Goal: Book appointment/travel/reservation

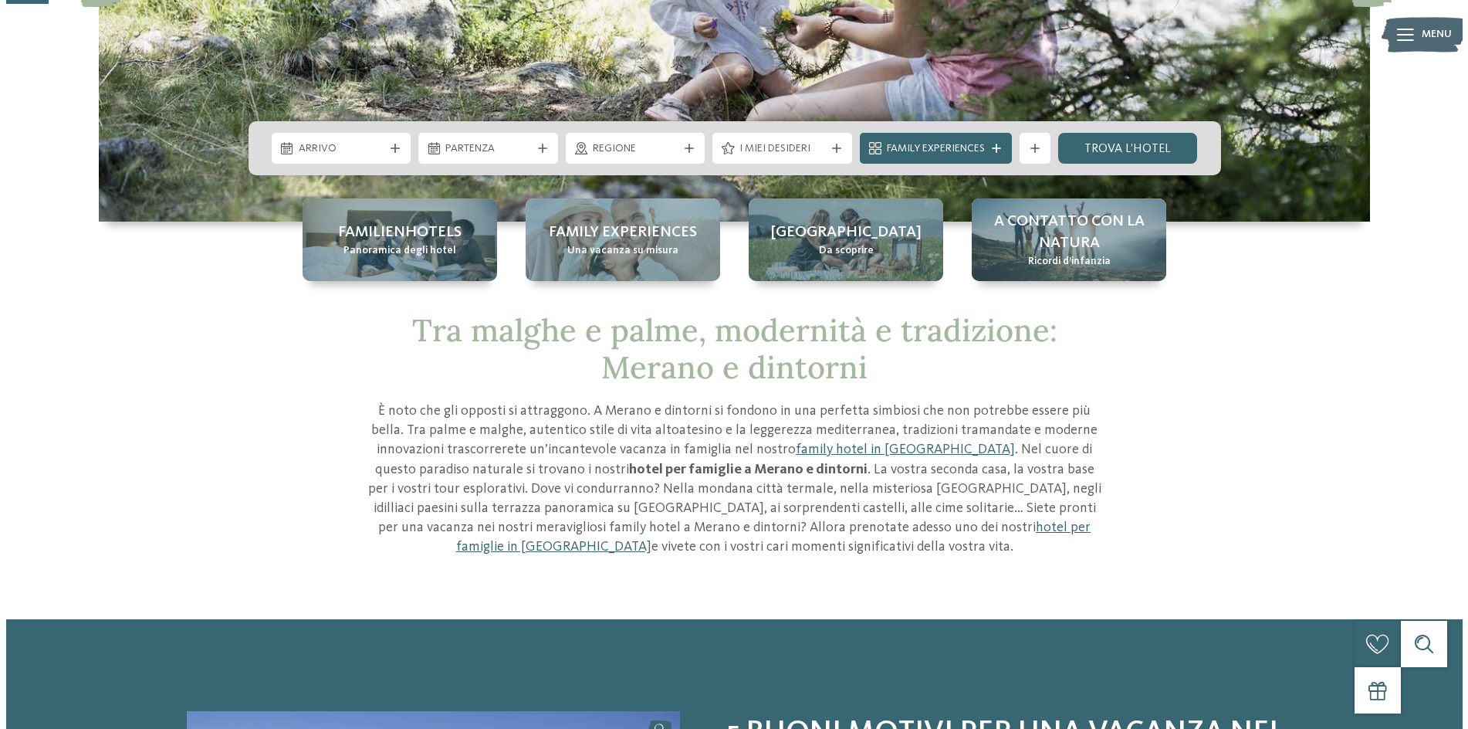
scroll to position [77, 0]
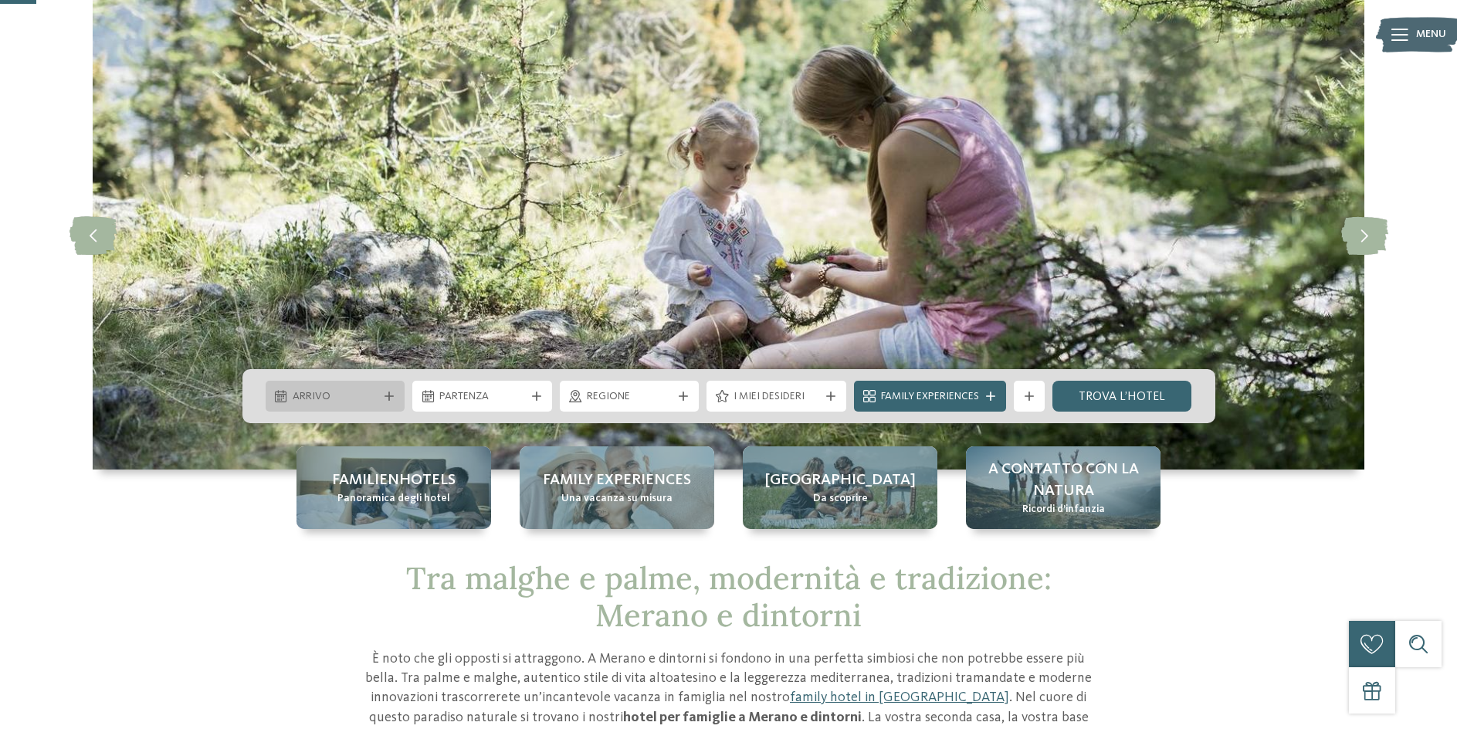
click at [314, 395] on span "Arrivo" at bounding box center [336, 396] width 86 height 15
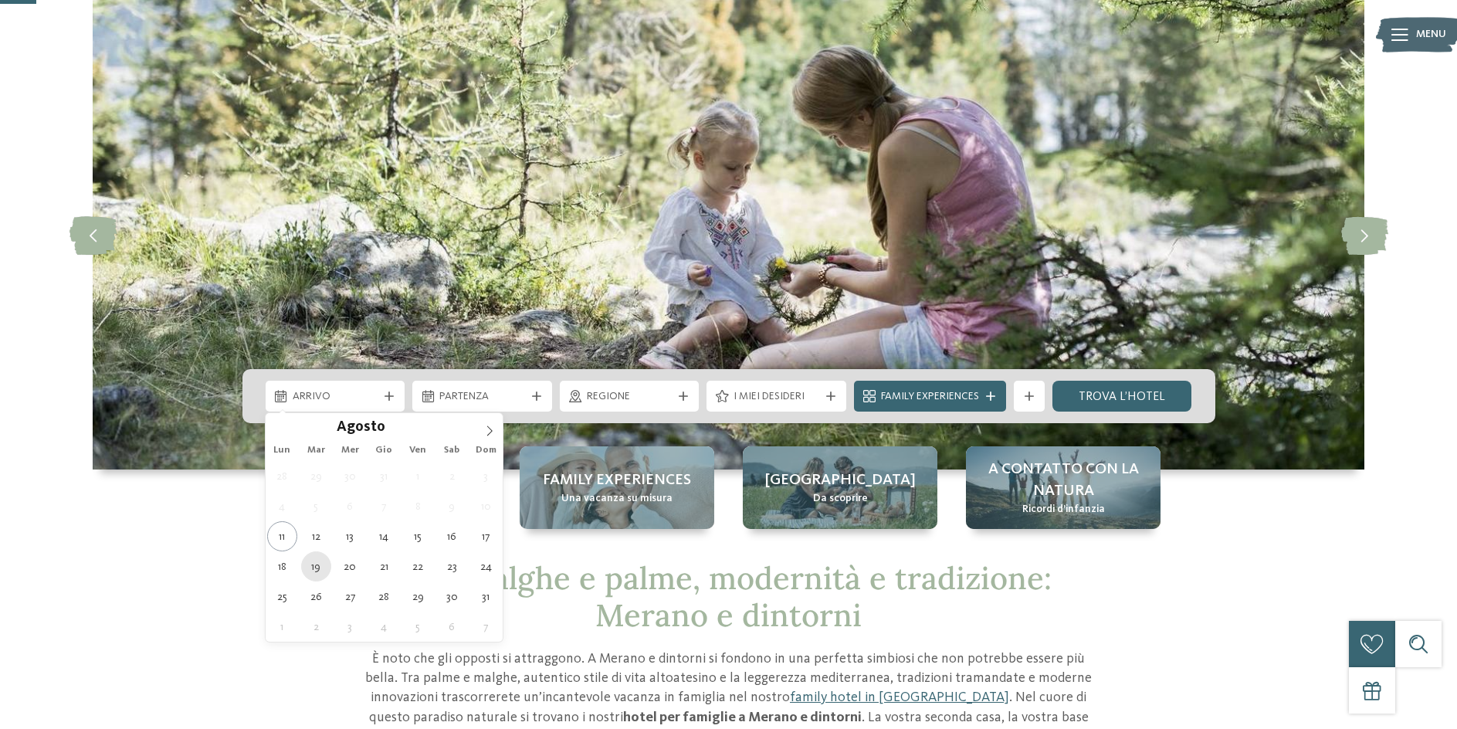
type div "[DATE]"
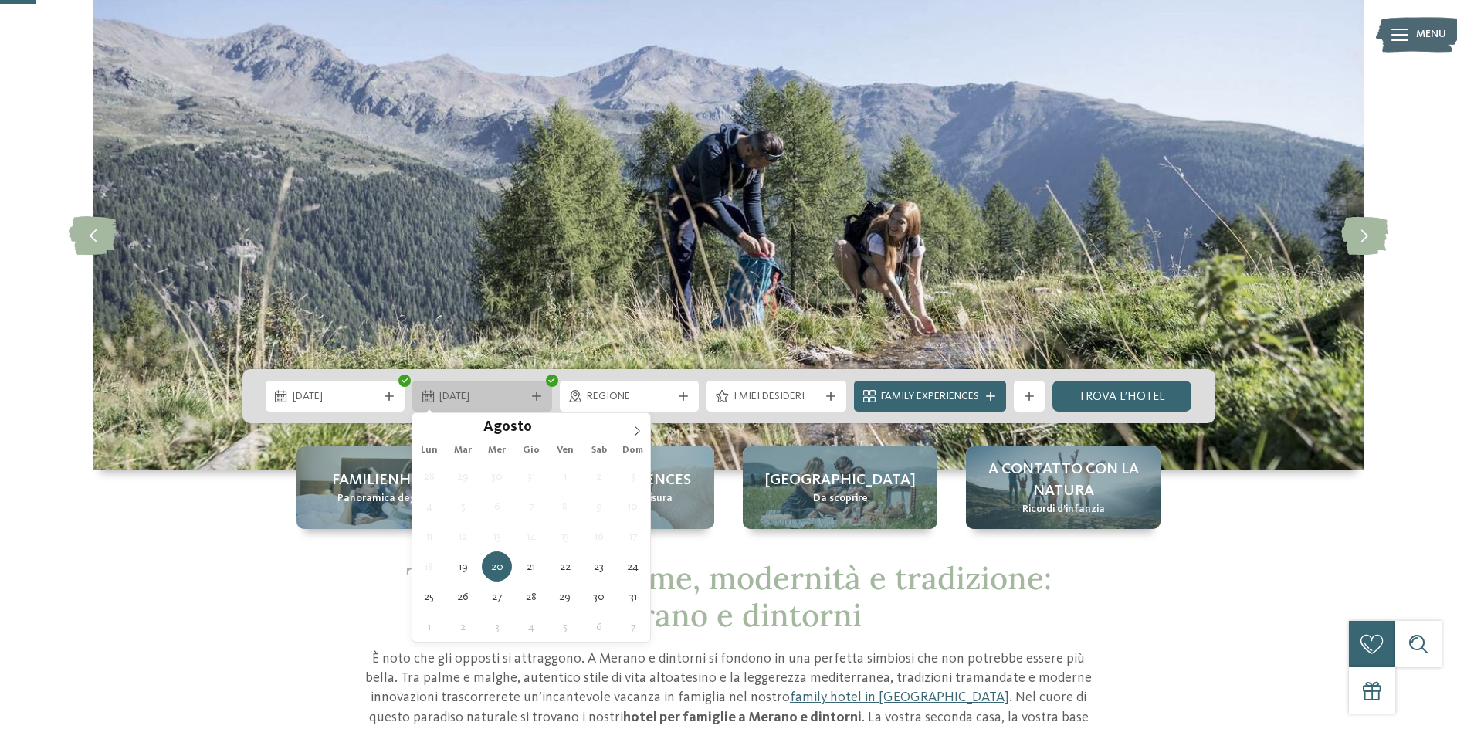
click at [497, 391] on span "20.08.2025" at bounding box center [482, 396] width 86 height 15
type div "[DATE]"
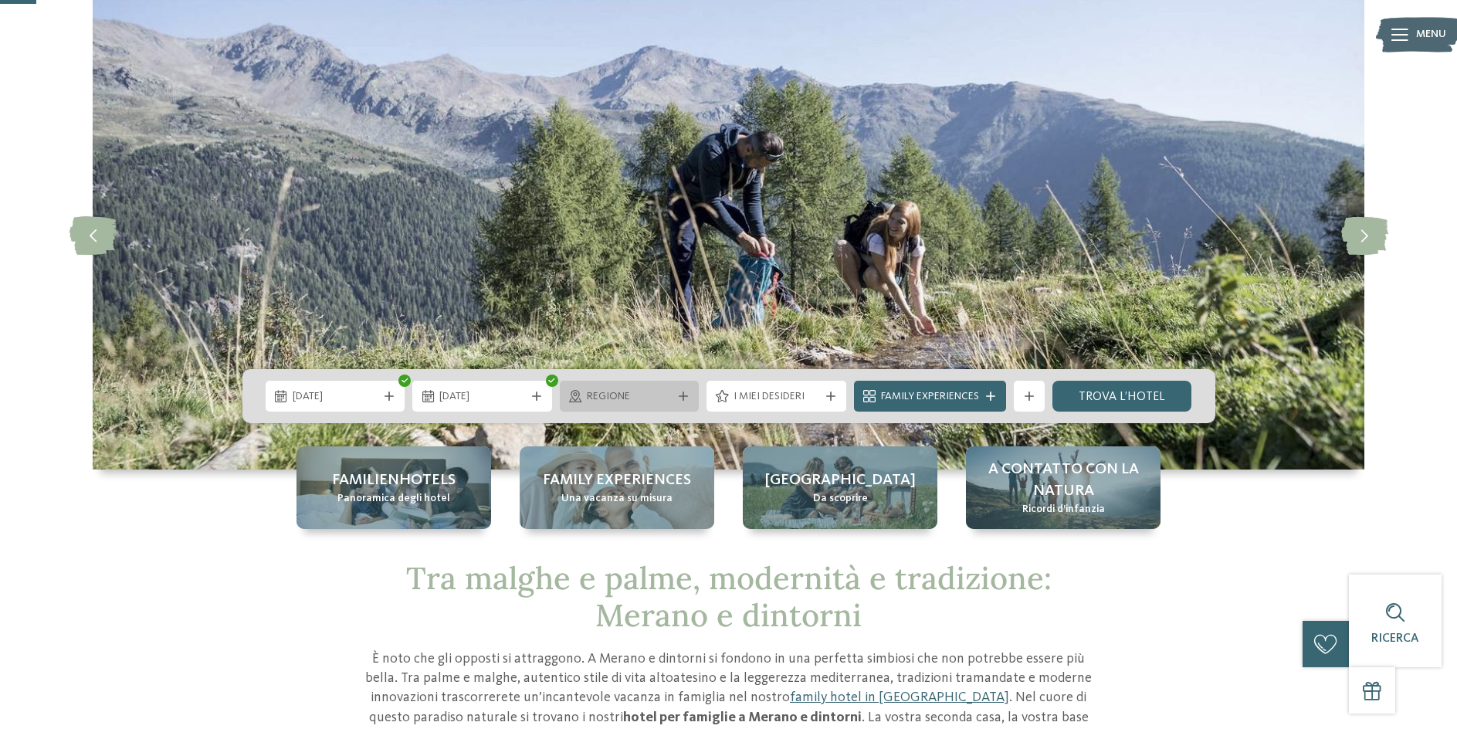
click at [639, 395] on span "Regione" at bounding box center [630, 396] width 86 height 15
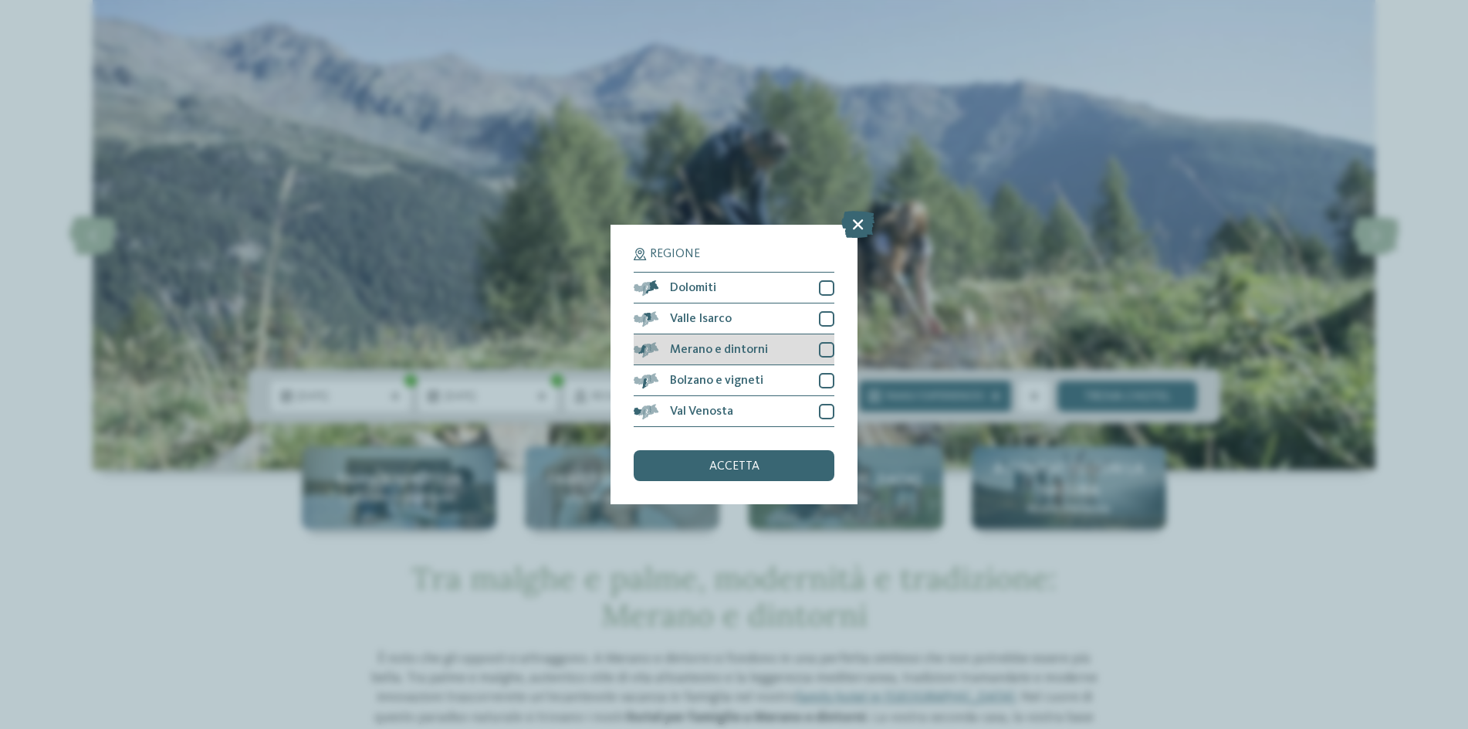
click at [725, 342] on div "Merano e dintorni" at bounding box center [734, 349] width 201 height 31
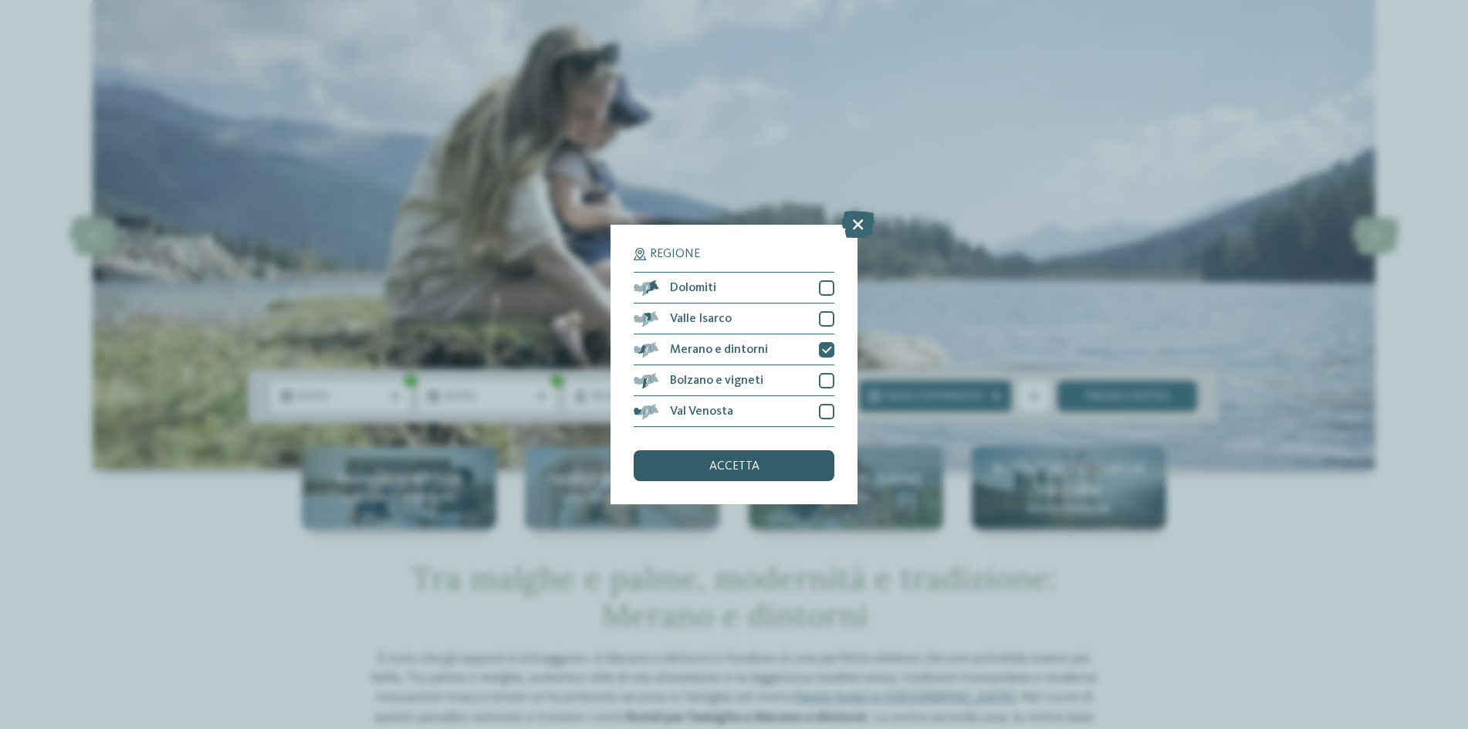
click at [773, 468] on div "accetta" at bounding box center [734, 465] width 201 height 31
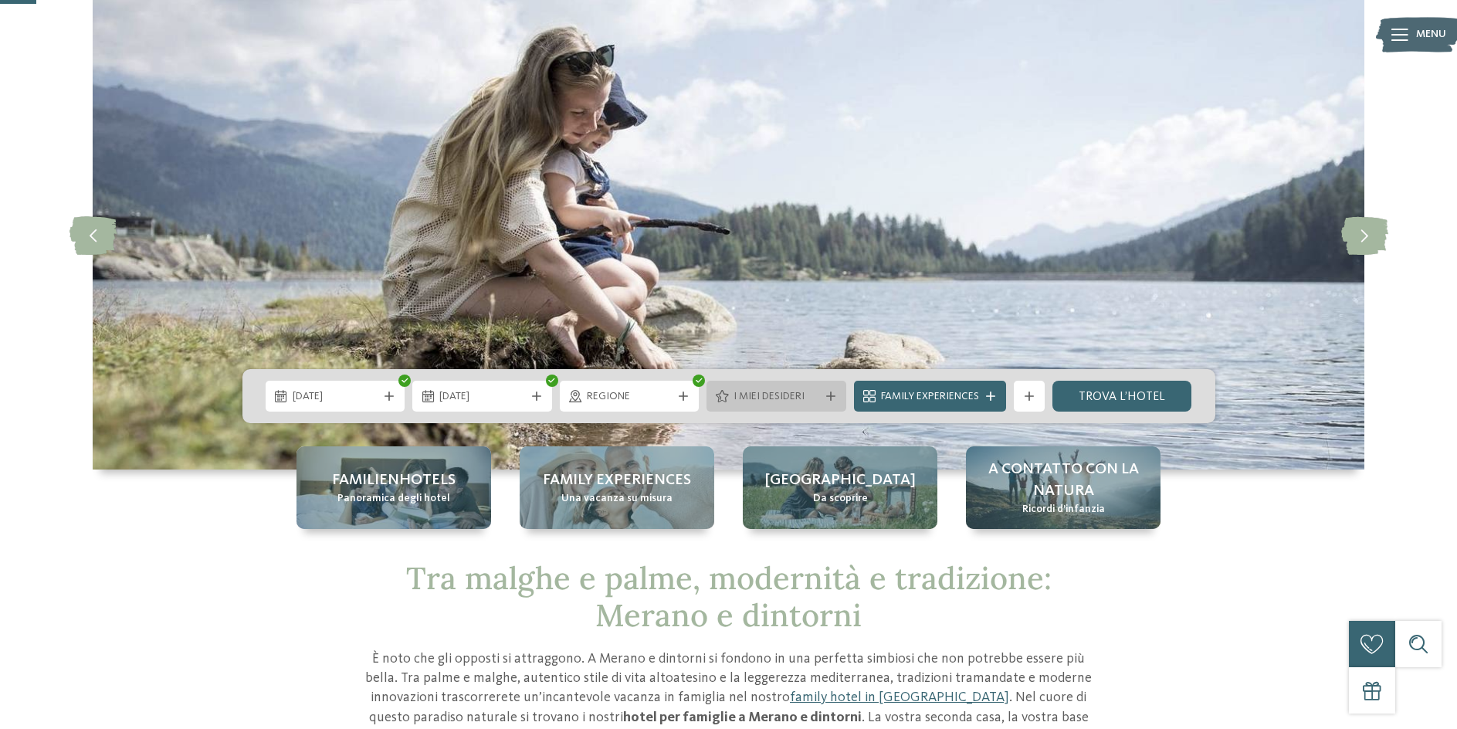
click at [811, 398] on span "I miei desideri" at bounding box center [776, 396] width 86 height 15
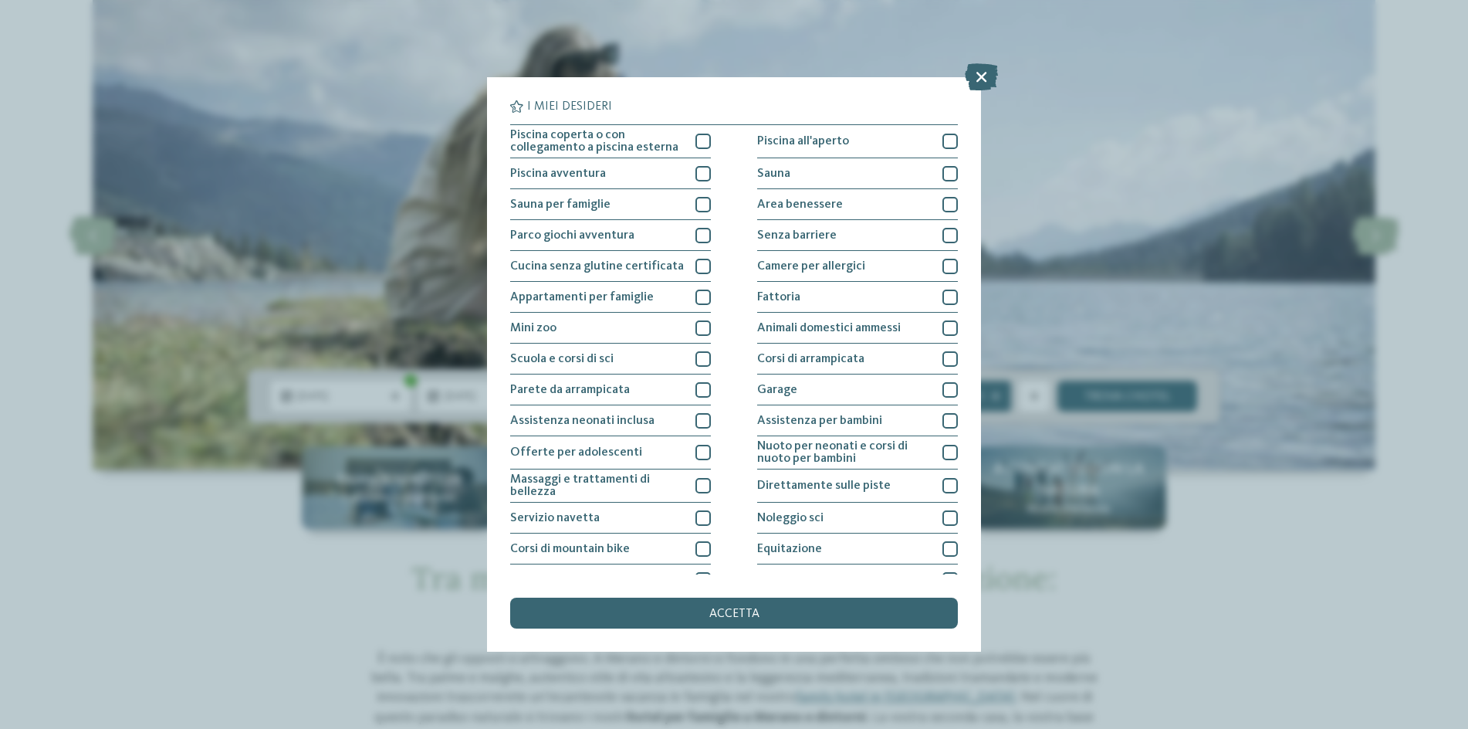
click at [985, 70] on icon at bounding box center [981, 76] width 33 height 27
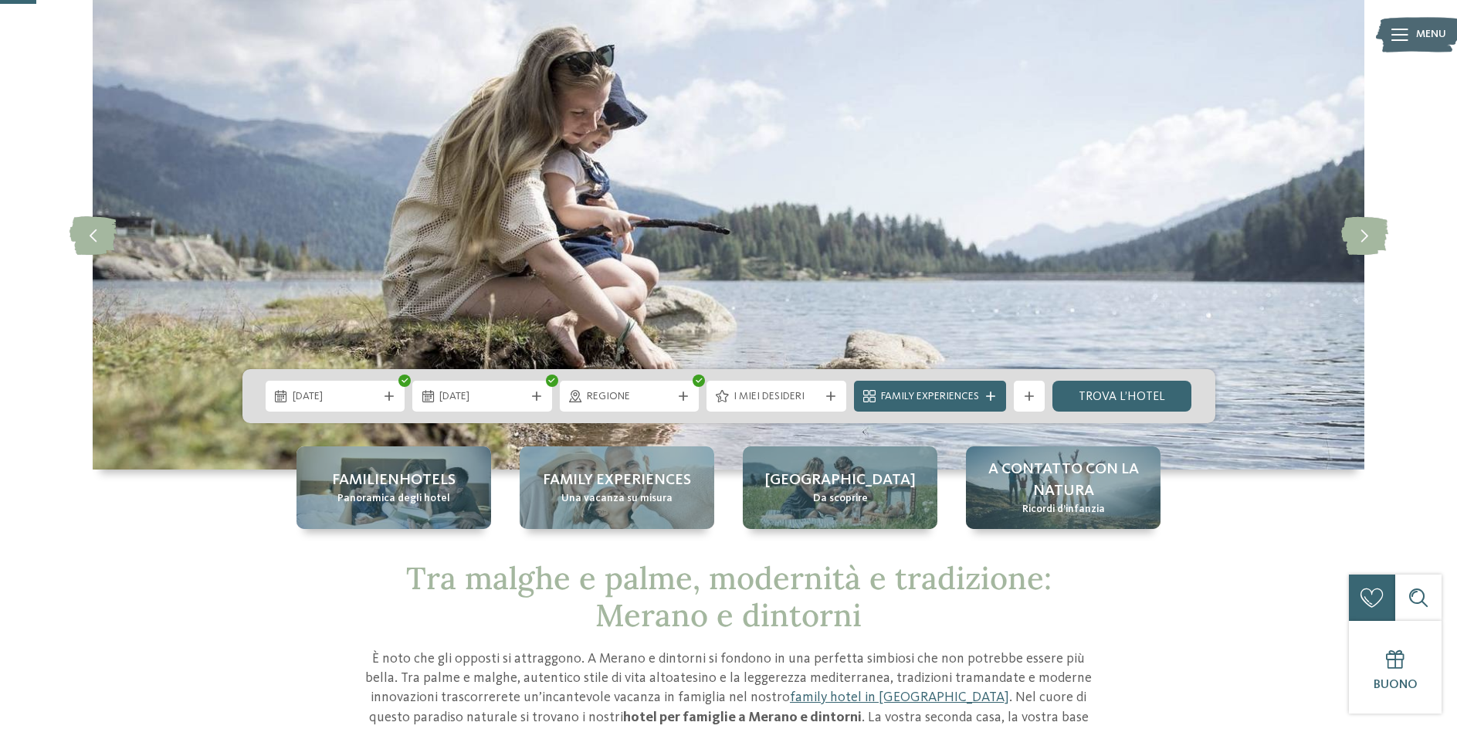
click at [984, 394] on div at bounding box center [990, 395] width 15 height 9
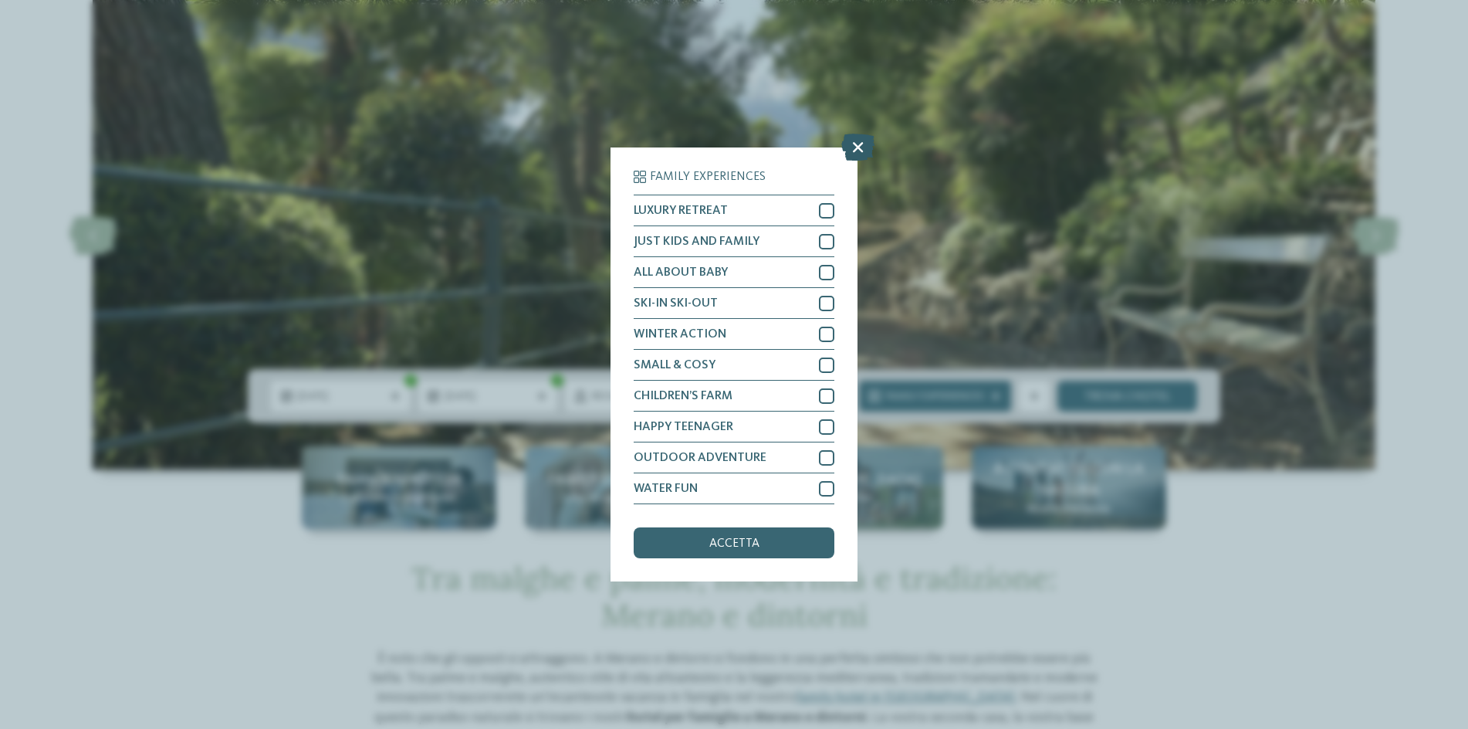
click at [862, 146] on icon at bounding box center [858, 147] width 33 height 27
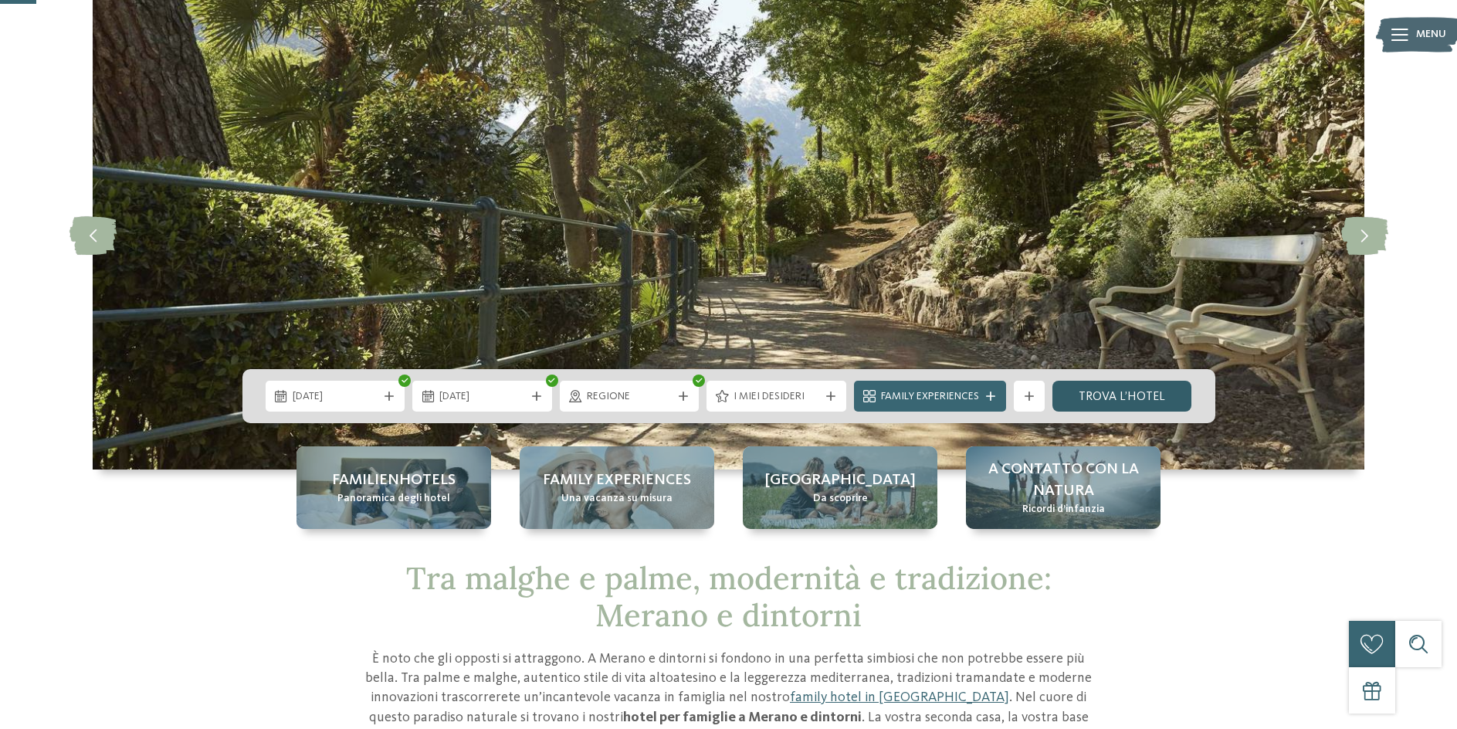
click at [1140, 392] on link "trova l’hotel" at bounding box center [1122, 396] width 140 height 31
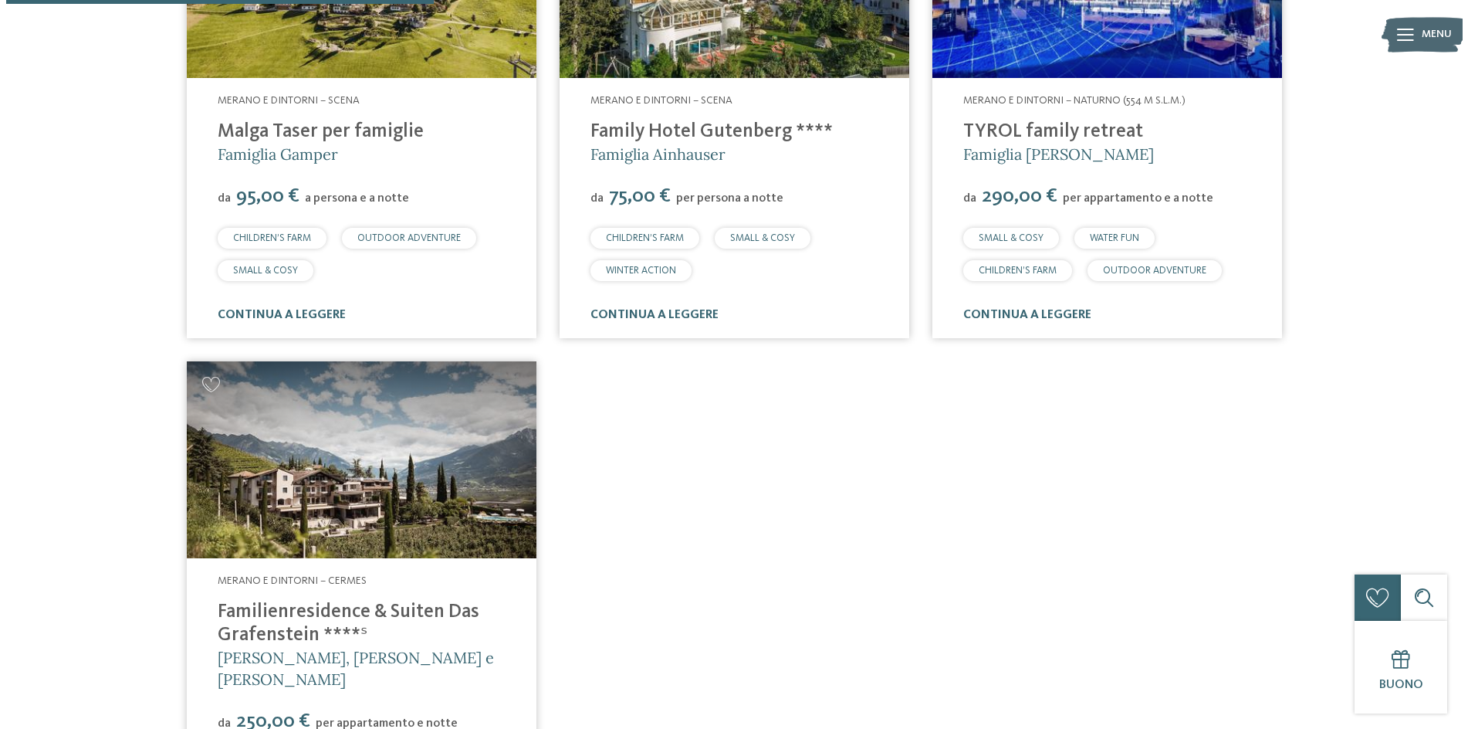
scroll to position [506, 0]
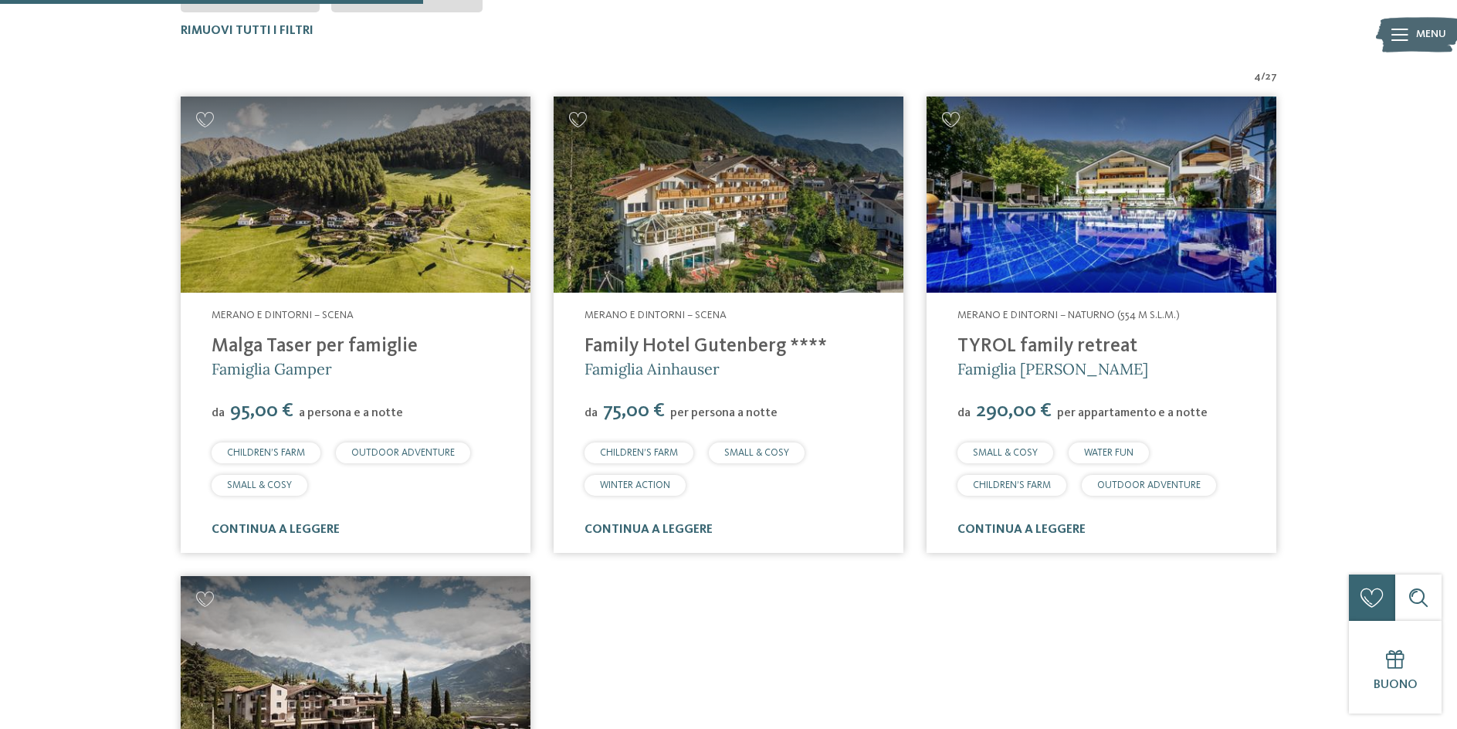
click at [336, 209] on img at bounding box center [356, 195] width 350 height 197
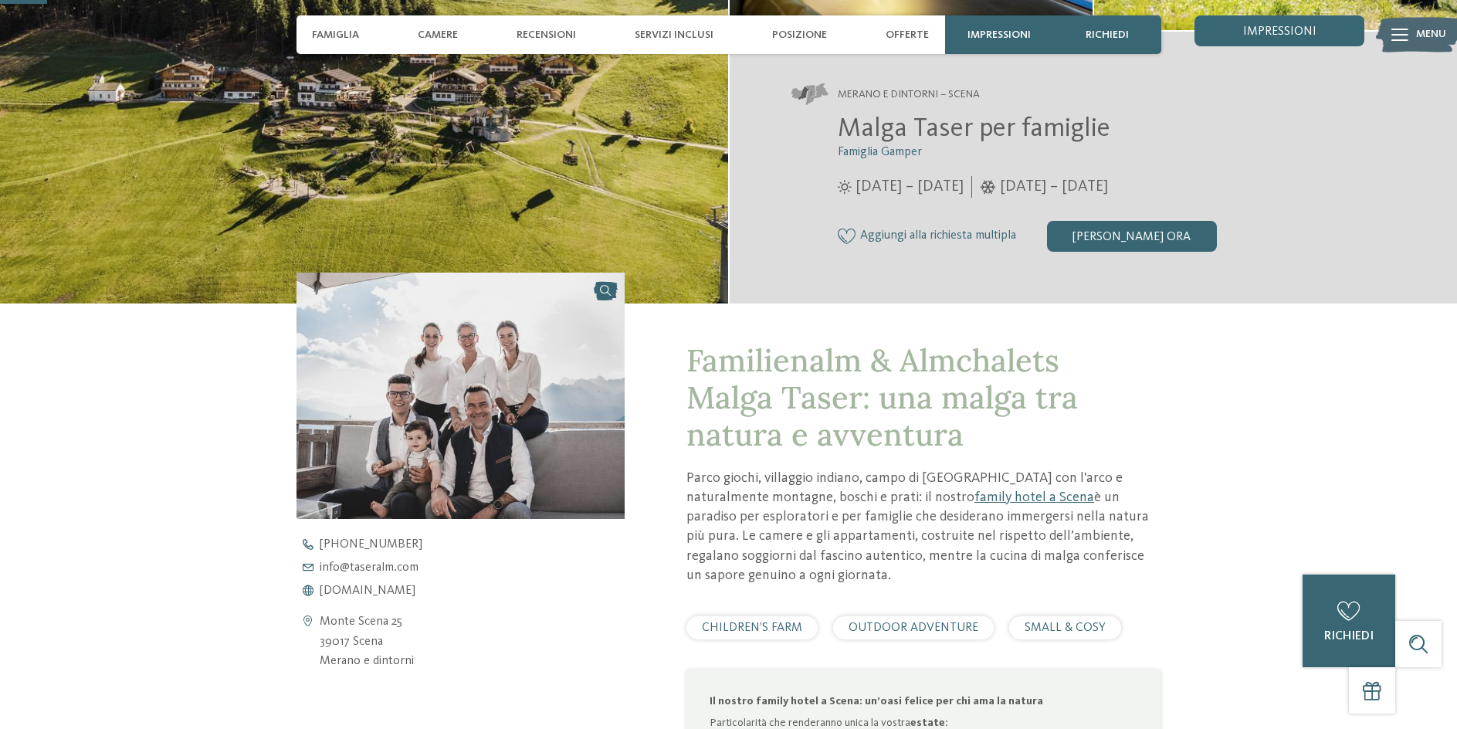
scroll to position [154, 0]
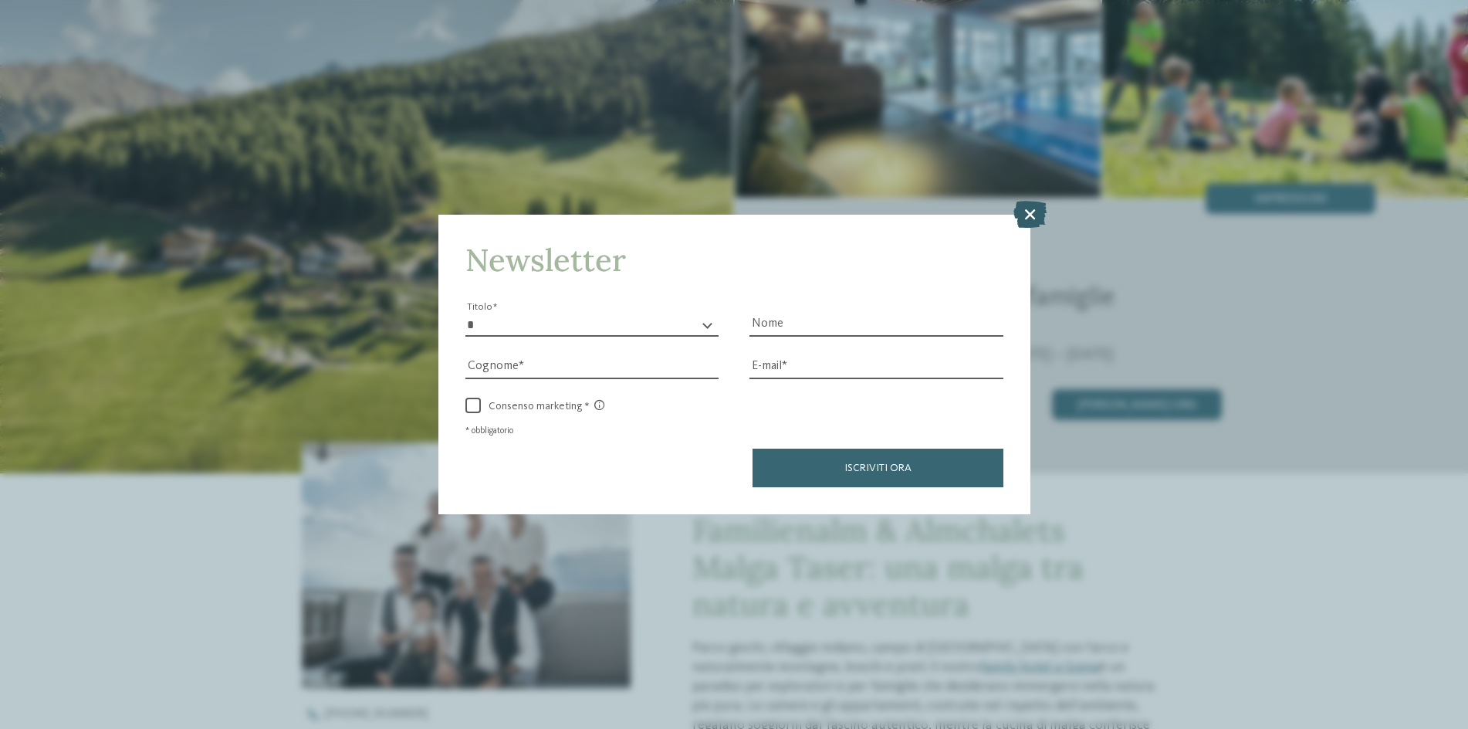
click at [1038, 215] on icon at bounding box center [1030, 213] width 33 height 27
